Goal: Find specific page/section: Find specific page/section

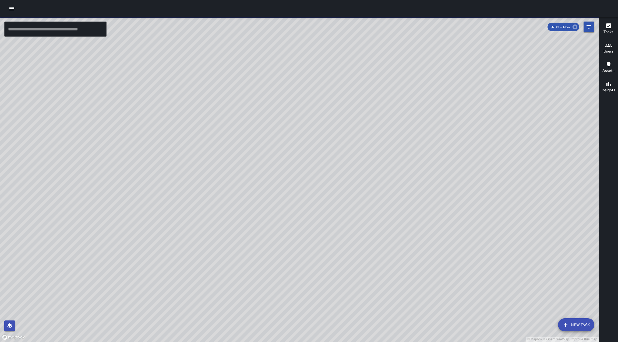
click at [575, 26] on icon at bounding box center [575, 27] width 6 height 6
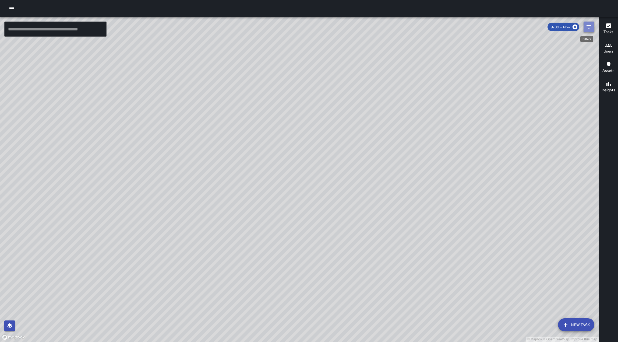
click at [589, 28] on icon "Filters" at bounding box center [588, 26] width 5 height 3
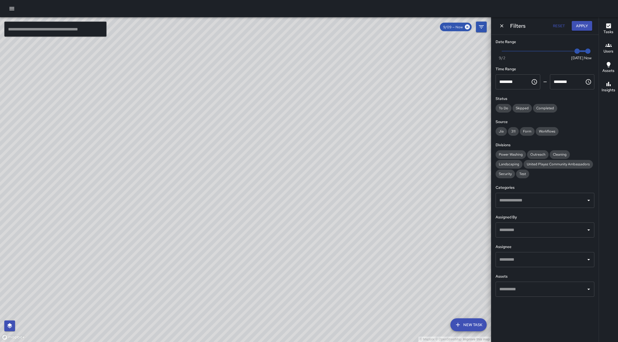
type input "*"
click at [535, 54] on span "Now [DATE] [DATE] 7:22 pm" at bounding box center [545, 51] width 86 height 8
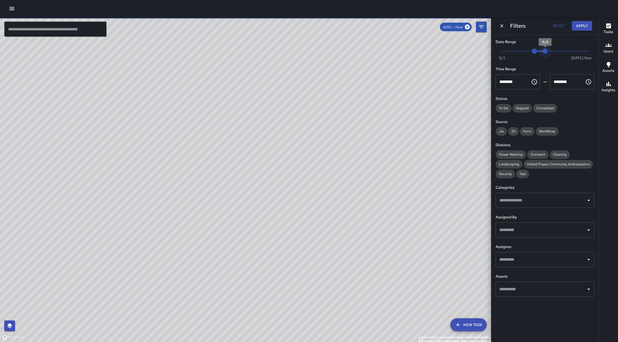
type input "*"
drag, startPoint x: 585, startPoint y: 53, endPoint x: 540, endPoint y: 54, distance: 44.9
click at [542, 54] on span "9/6" at bounding box center [544, 50] width 5 height 5
click at [512, 176] on span "Security" at bounding box center [505, 173] width 19 height 5
click at [585, 234] on div at bounding box center [588, 230] width 7 height 8
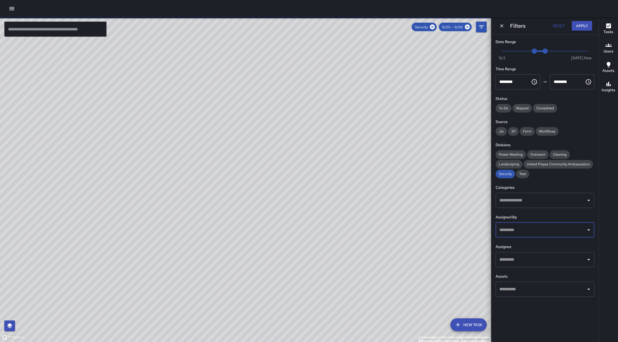
click at [587, 233] on icon "Open" at bounding box center [588, 230] width 6 height 6
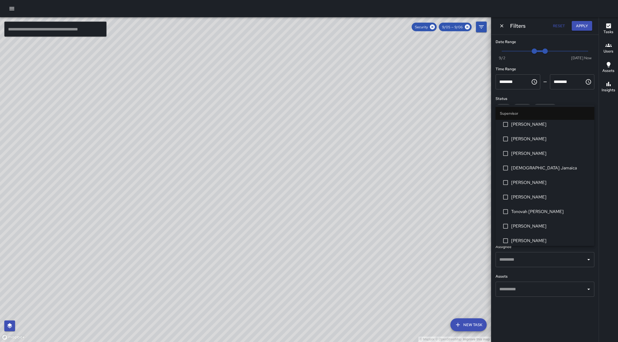
scroll to position [108, 0]
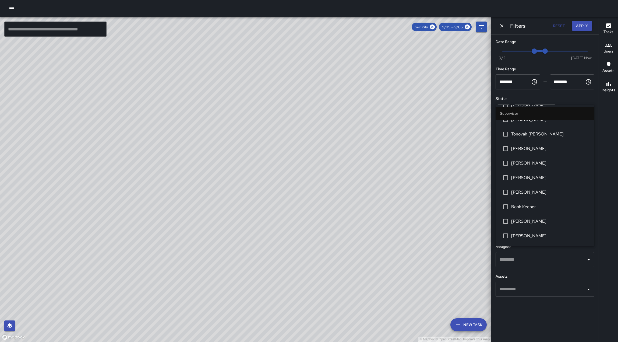
click at [539, 181] on span "[PERSON_NAME]" at bounding box center [550, 177] width 79 height 6
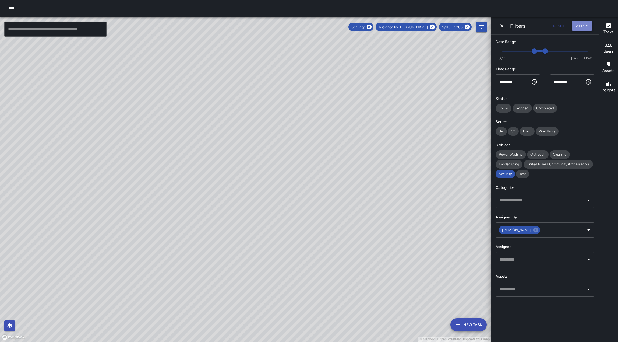
click at [579, 22] on button "Apply" at bounding box center [582, 26] width 20 height 10
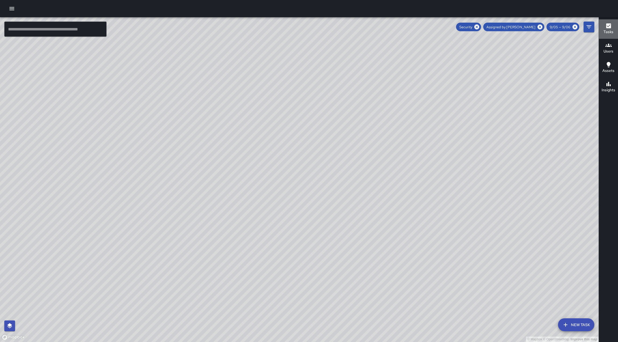
click at [606, 29] on h6 "Tasks" at bounding box center [608, 32] width 10 height 6
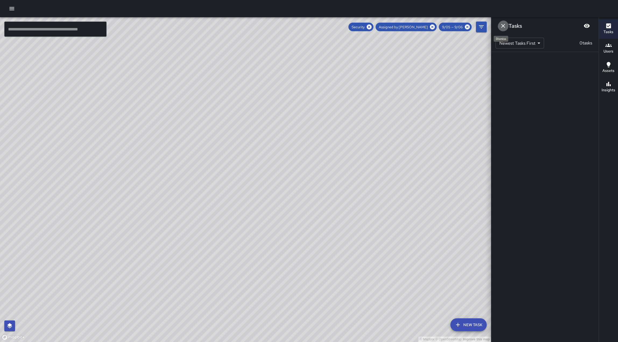
click at [502, 28] on icon "Dismiss" at bounding box center [503, 26] width 4 height 4
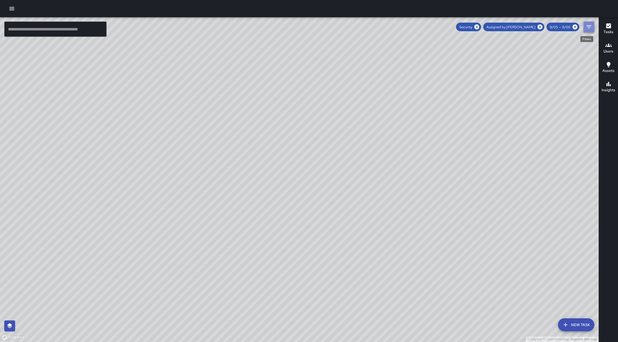
click at [590, 26] on icon "Filters" at bounding box center [589, 27] width 6 height 6
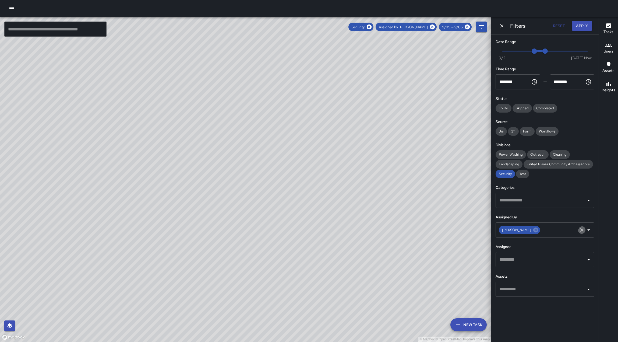
click at [582, 232] on icon "Clear" at bounding box center [581, 229] width 5 height 5
click at [588, 263] on icon "Open" at bounding box center [588, 259] width 6 height 6
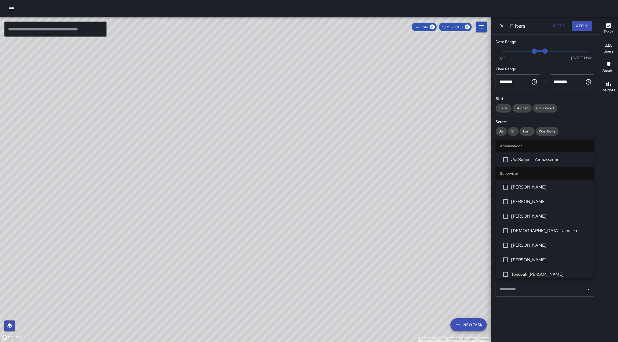
scroll to position [123, 0]
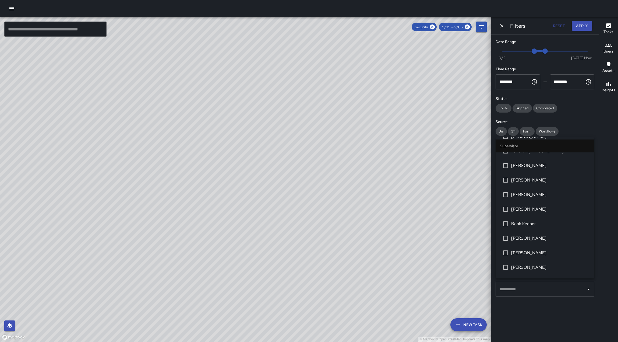
click at [543, 198] on span "[PERSON_NAME]" at bounding box center [550, 194] width 79 height 6
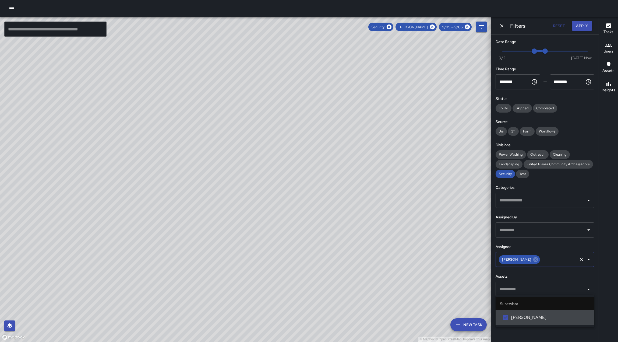
scroll to position [0, 0]
click at [577, 26] on button "Apply" at bounding box center [582, 26] width 20 height 10
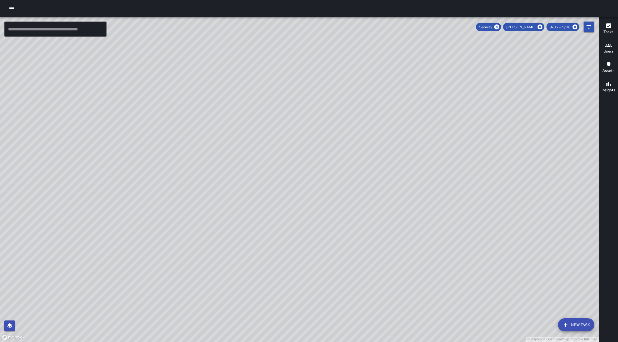
click at [609, 30] on h6 "Tasks" at bounding box center [608, 32] width 10 height 6
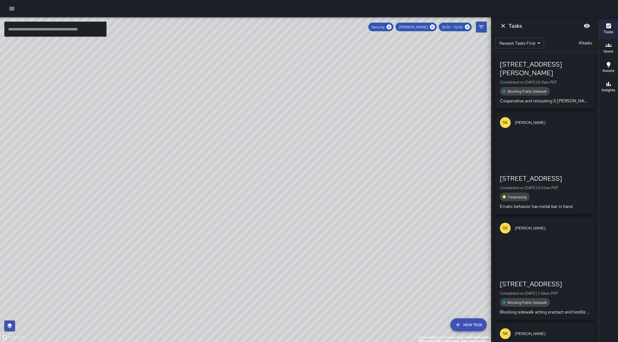
scroll to position [3702, 0]
